Goal: Task Accomplishment & Management: Use online tool/utility

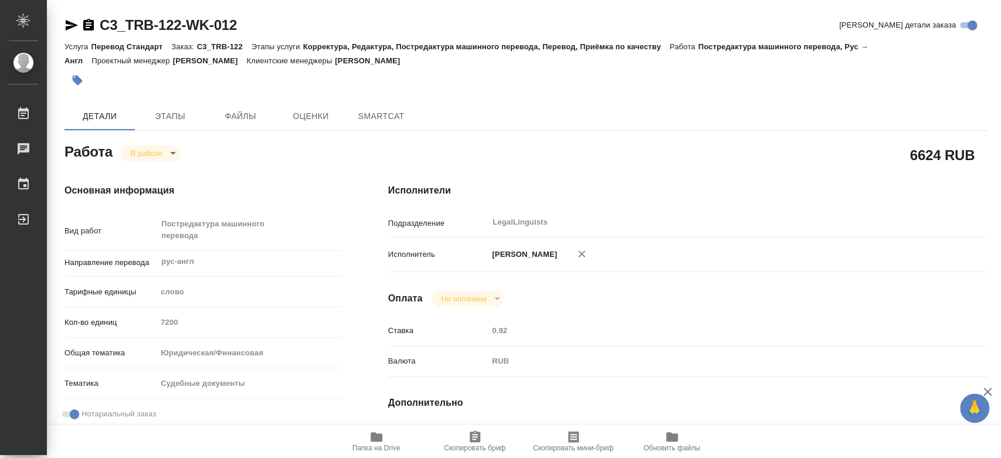
type textarea "x"
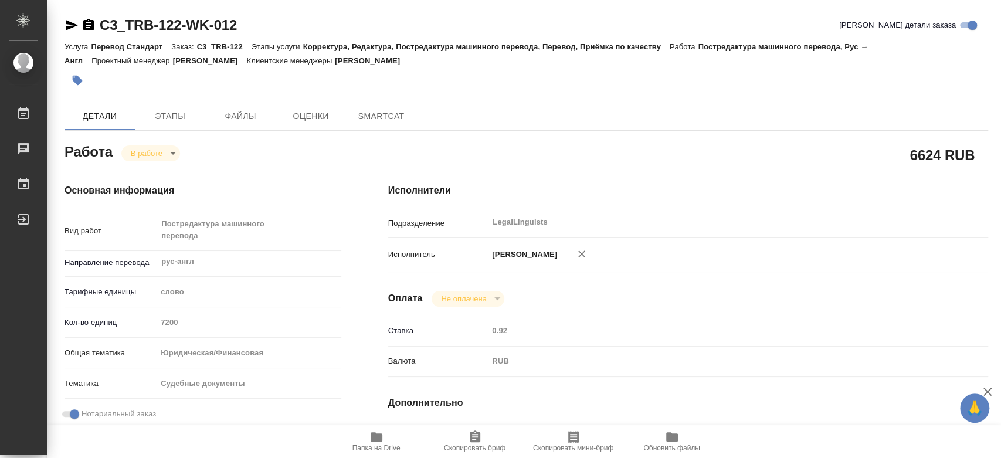
type textarea "x"
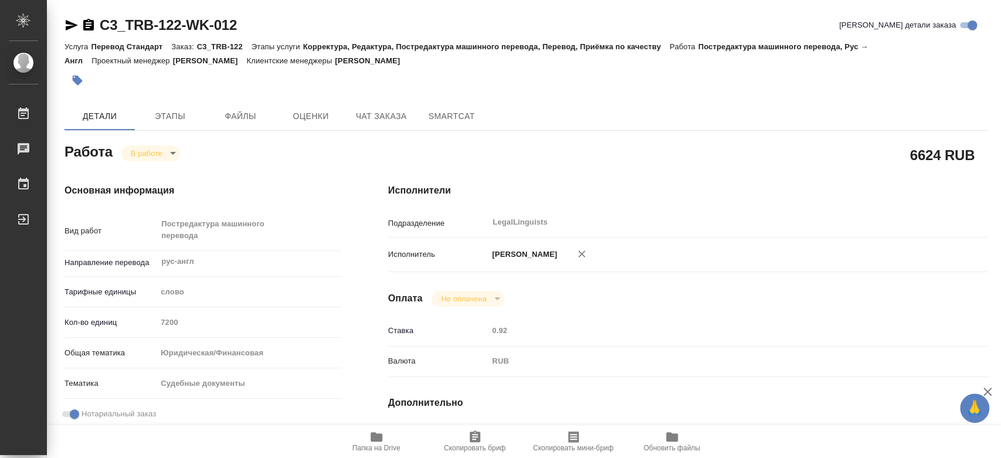
type textarea "x"
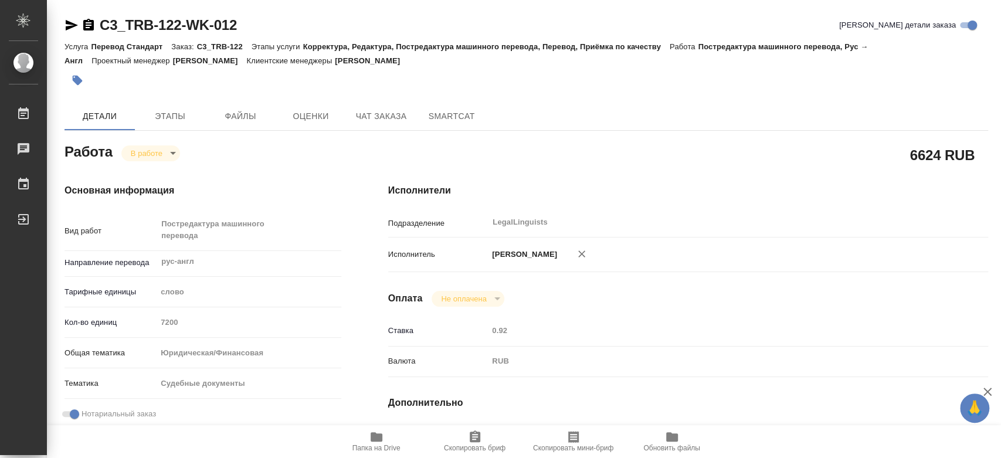
type textarea "x"
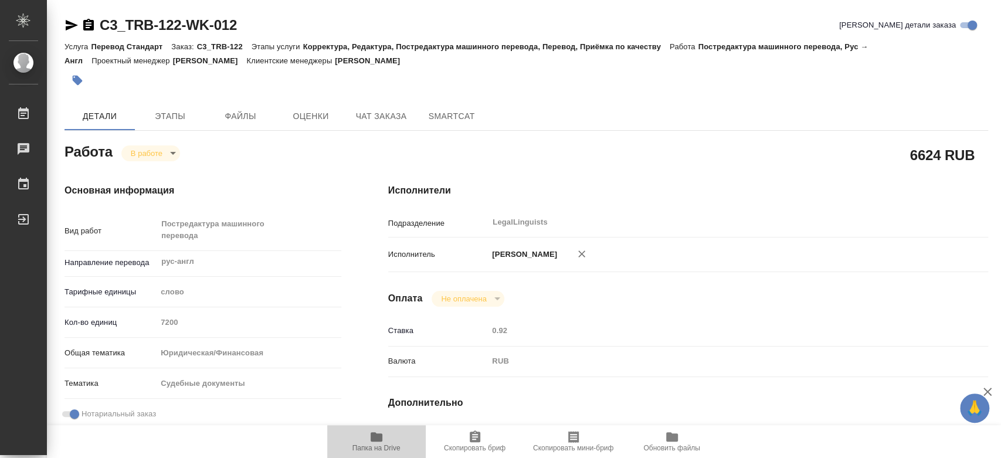
click at [374, 442] on icon "button" at bounding box center [377, 437] width 14 height 14
